Goal: Feedback & Contribution: Submit feedback/report problem

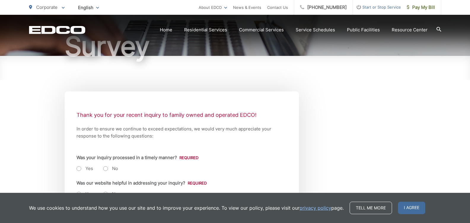
scroll to position [76, 0]
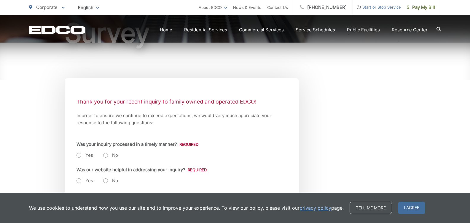
click at [79, 157] on label "Yes" at bounding box center [84, 156] width 17 height 6
radio input "true"
click at [84, 183] on label "Yes" at bounding box center [84, 181] width 17 height 6
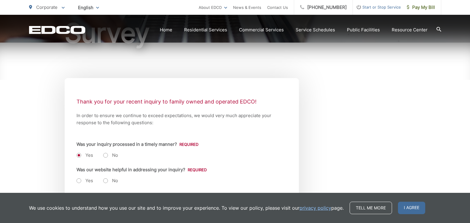
radio input "true"
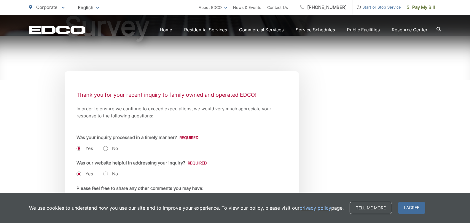
scroll to position [157, 0]
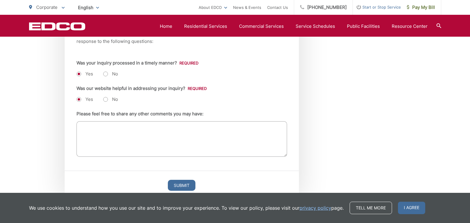
click at [106, 142] on textarea "Please feel free to share any other comments you may have:" at bounding box center [181, 139] width 210 height 36
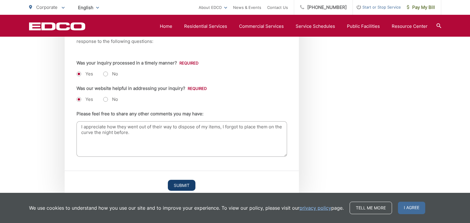
type textarea "I appreciate how they went out of their way to dispose of my items, I forgot to…"
click at [171, 187] on input "Submit" at bounding box center [182, 185] width 28 height 11
